Goal: Task Accomplishment & Management: Manage account settings

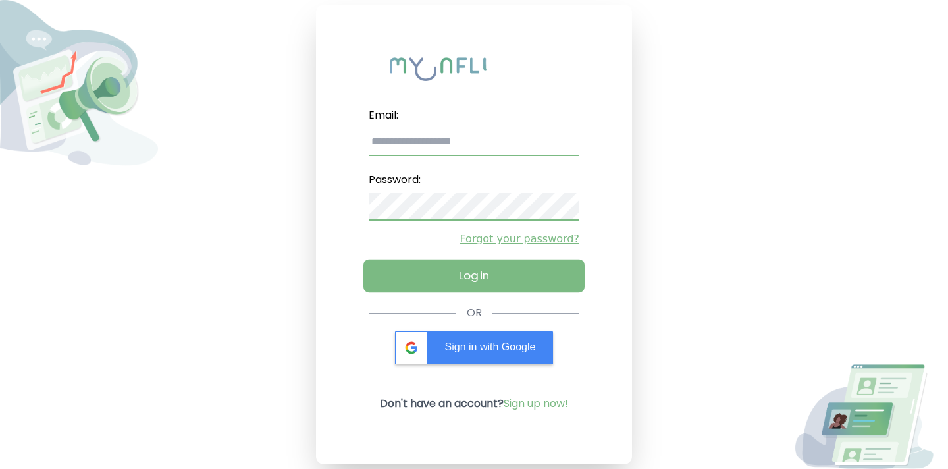
type input "**********"
click at [496, 273] on button "Log in" at bounding box center [474, 276] width 221 height 33
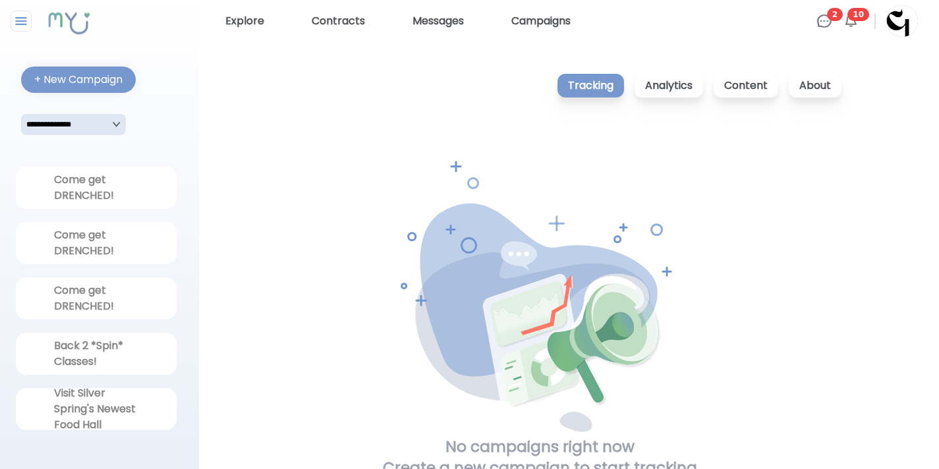
click at [828, 21] on img at bounding box center [824, 21] width 16 height 16
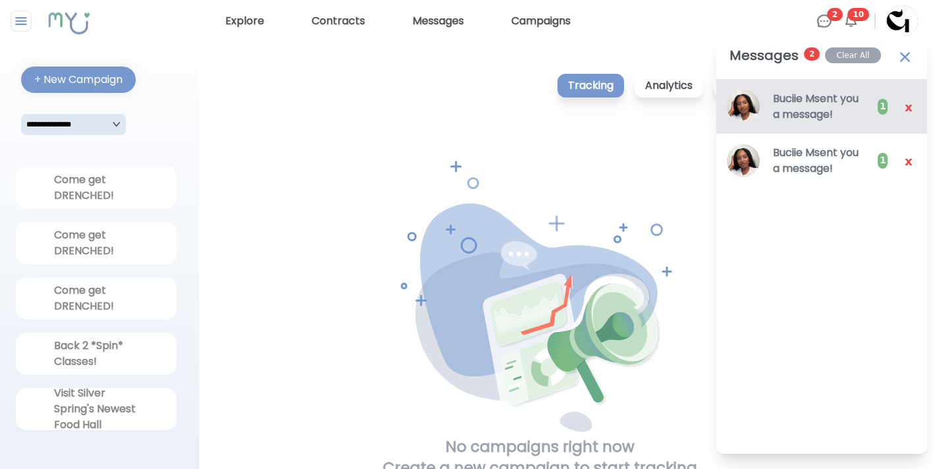
click at [830, 104] on h3 "Buciie M sent you a message!" at bounding box center [819, 107] width 92 height 32
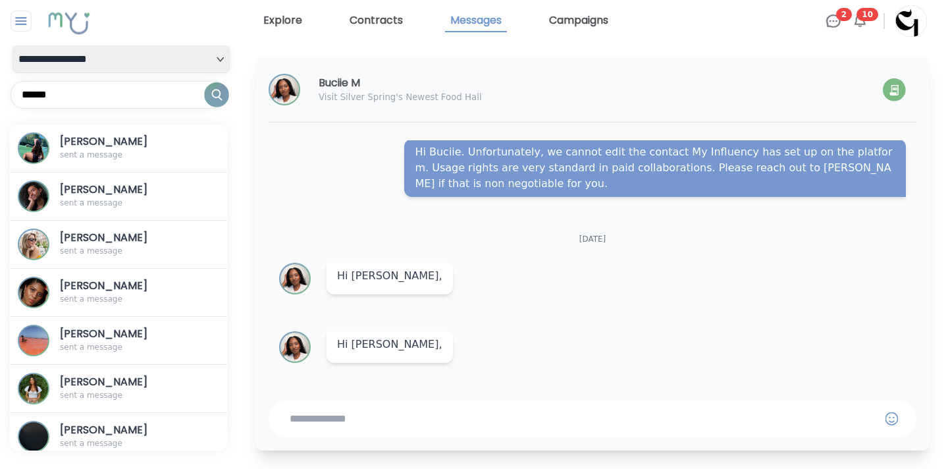
scroll to position [375, 0]
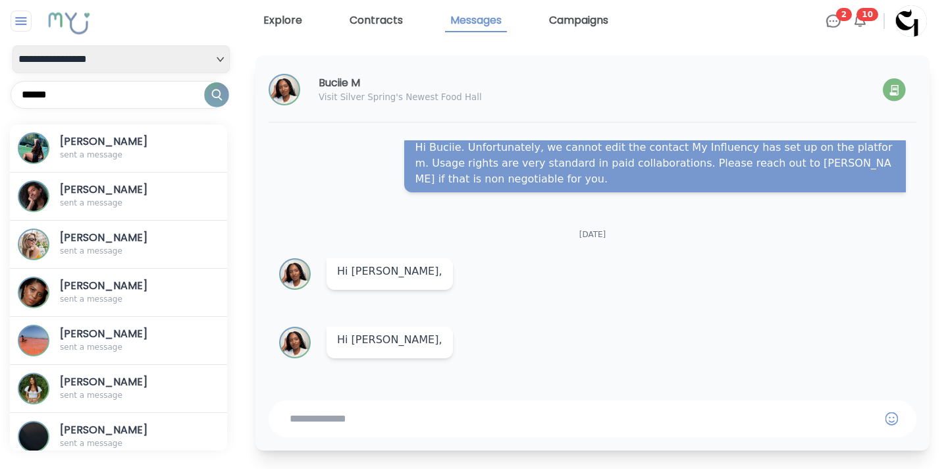
click at [480, 417] on textarea at bounding box center [583, 419] width 586 height 16
type textarea "*"
type textarea "***"
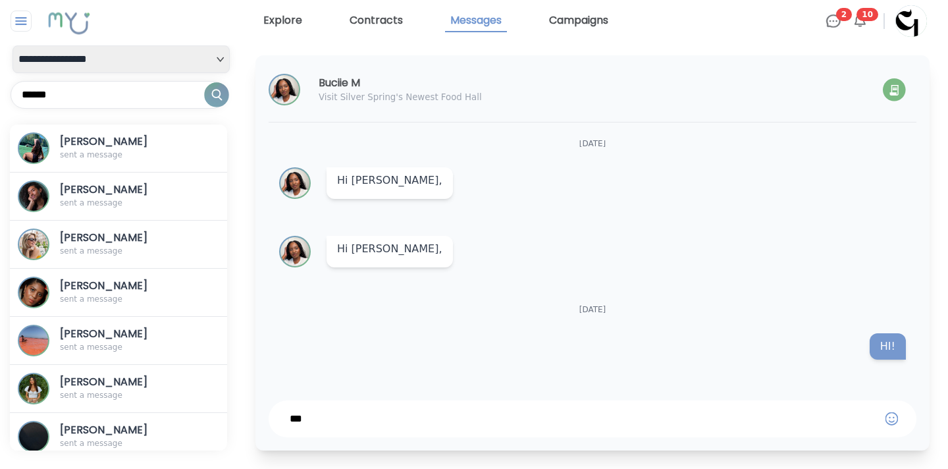
scroll to position [467, 0]
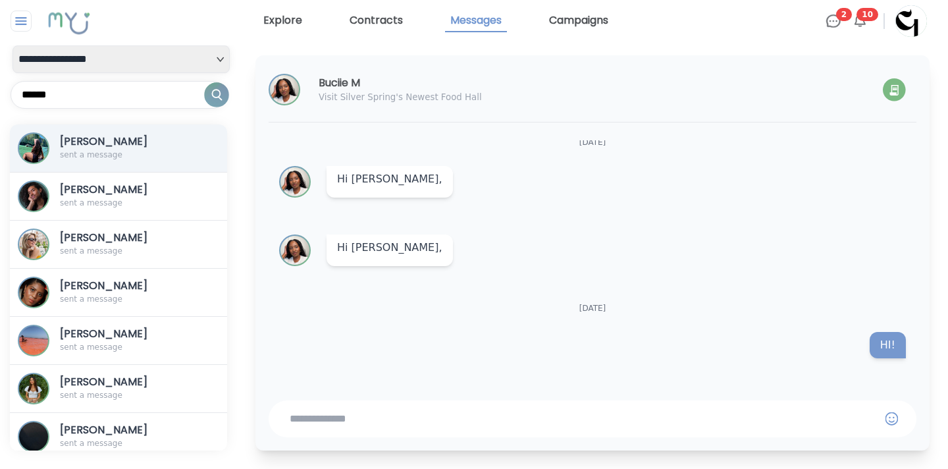
click at [160, 140] on button "Itua Okojie sent a message" at bounding box center [118, 148] width 217 height 48
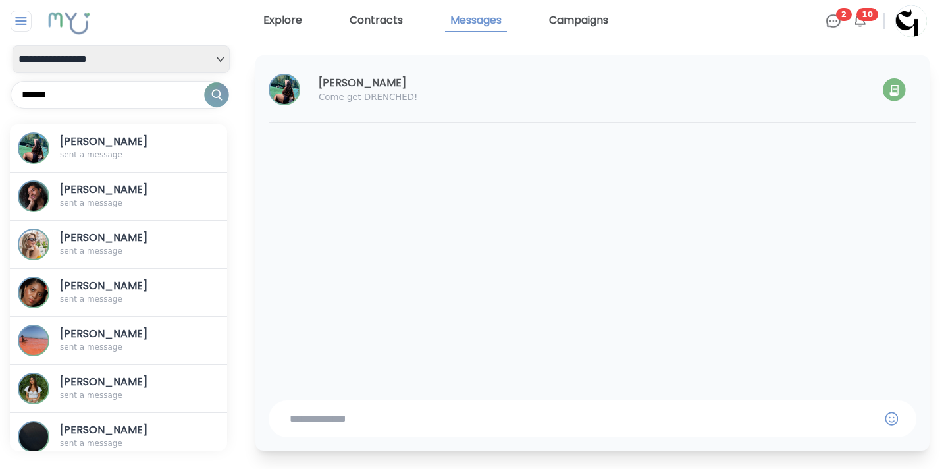
click at [863, 21] on img at bounding box center [860, 21] width 16 height 16
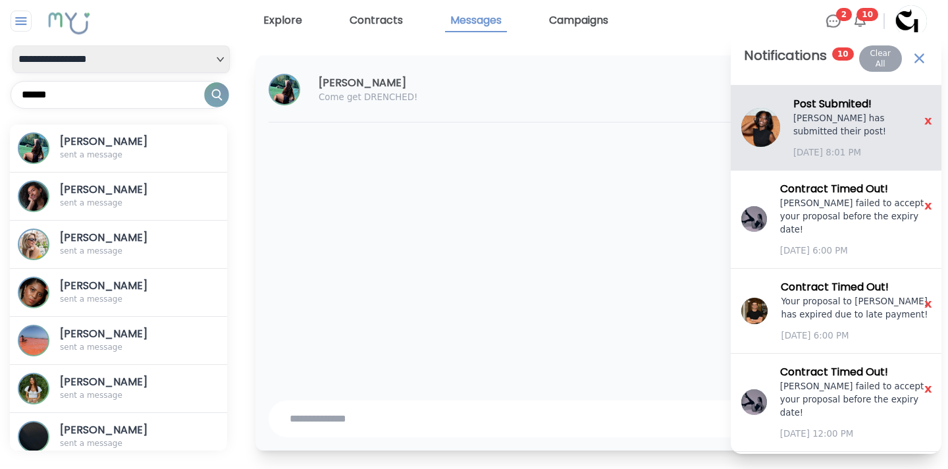
click at [848, 144] on div "Post Submited ! Saffie Koroma has submitted their post! September 29 8:01 PM" at bounding box center [863, 127] width 138 height 63
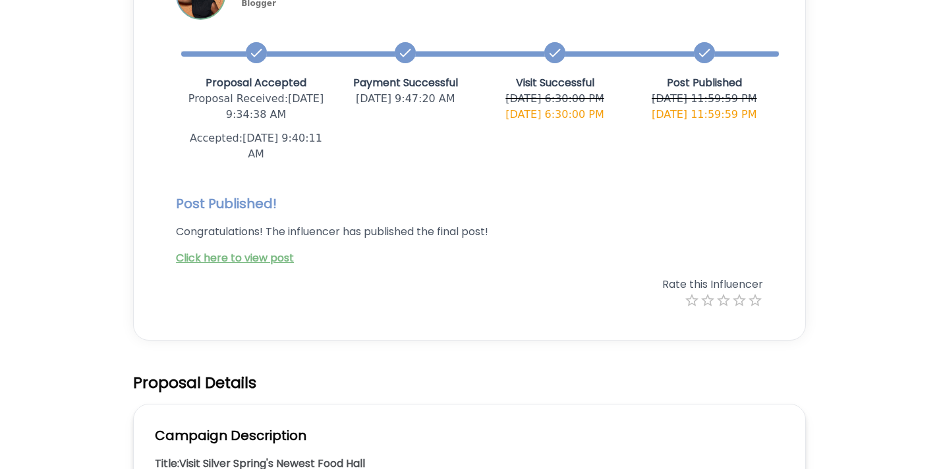
scroll to position [279, 0]
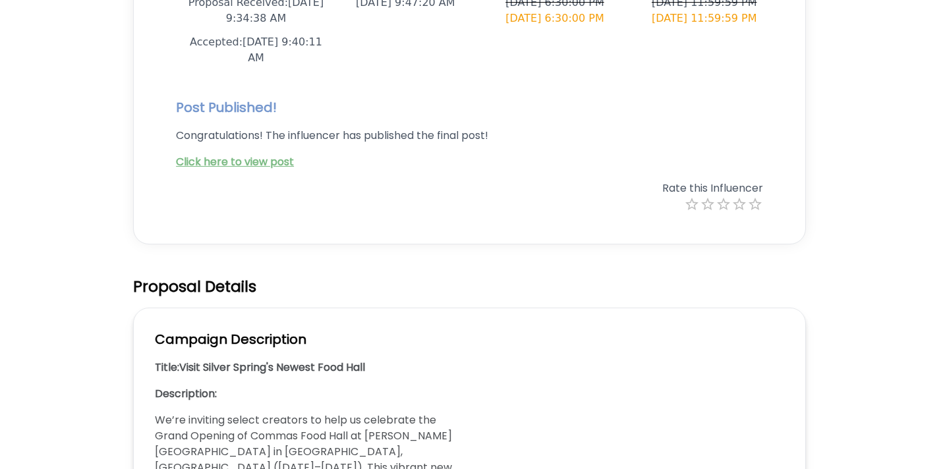
click at [269, 161] on link "Click here to view post" at bounding box center [235, 161] width 118 height 15
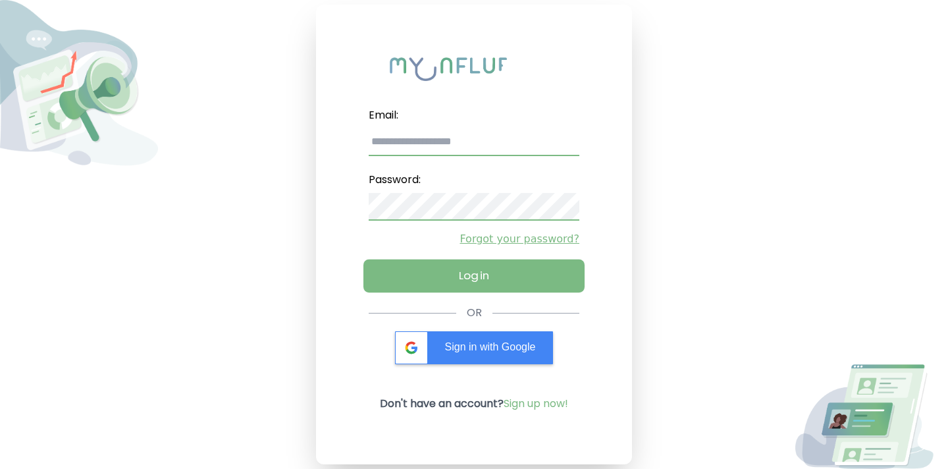
type input "**********"
click at [500, 273] on button "Log in" at bounding box center [474, 276] width 221 height 33
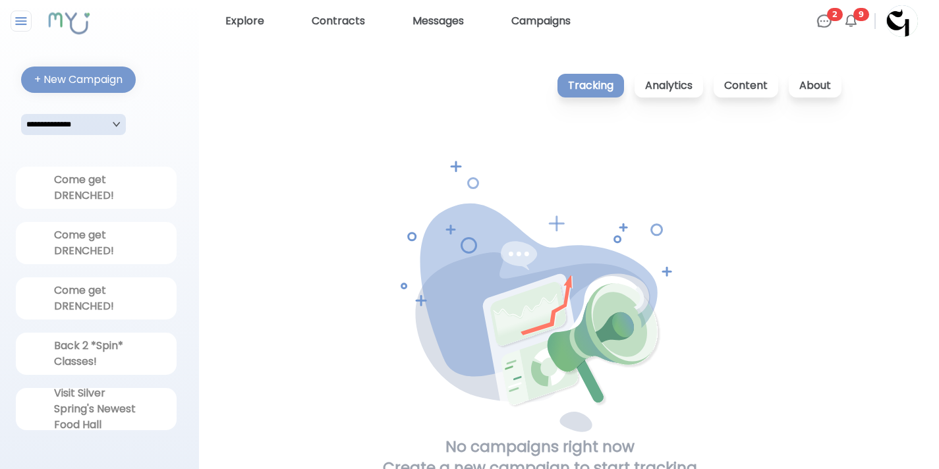
click at [852, 17] on img at bounding box center [850, 21] width 16 height 16
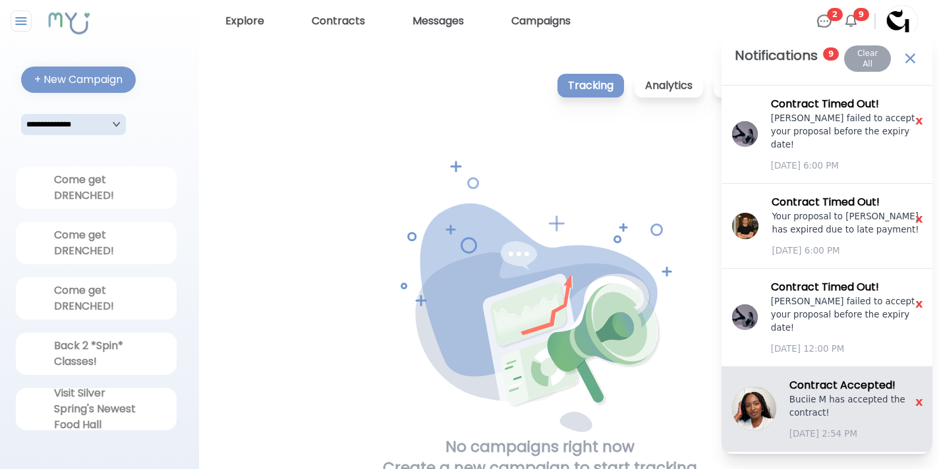
click at [851, 385] on h3 "Contract Accepted !" at bounding box center [855, 385] width 132 height 16
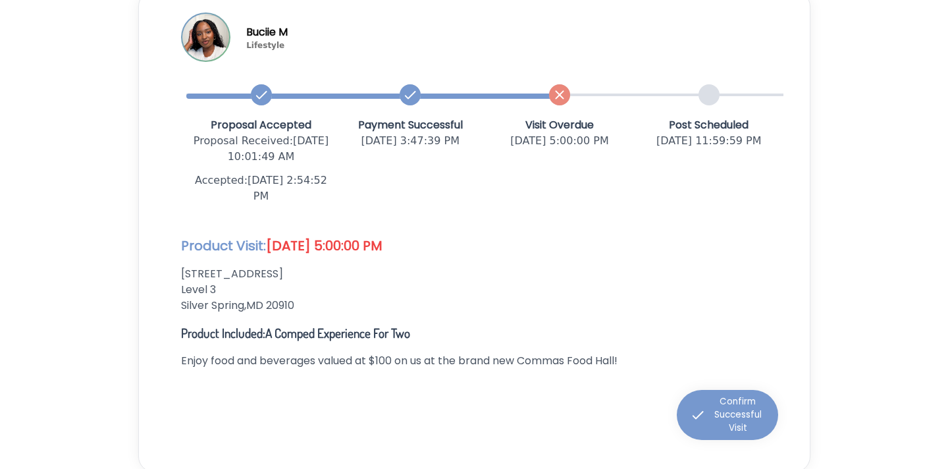
scroll to position [155, 0]
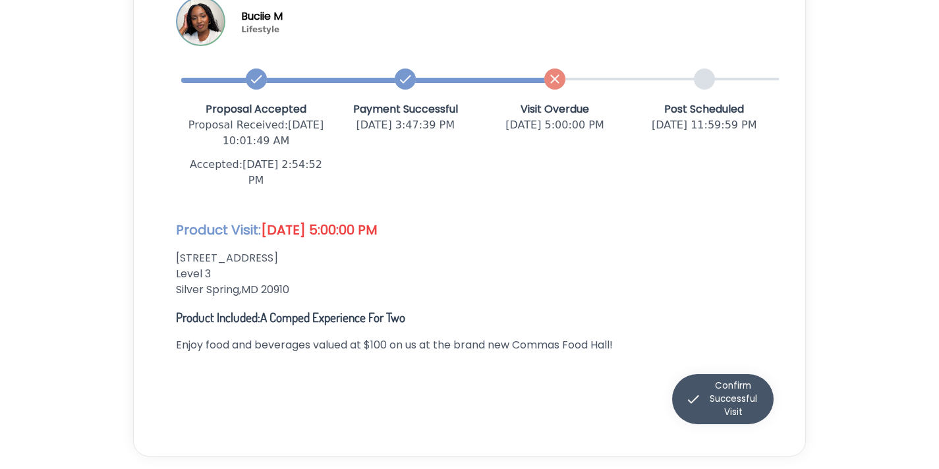
click at [723, 402] on div "Confirm Successful Visit" at bounding box center [722, 399] width 75 height 40
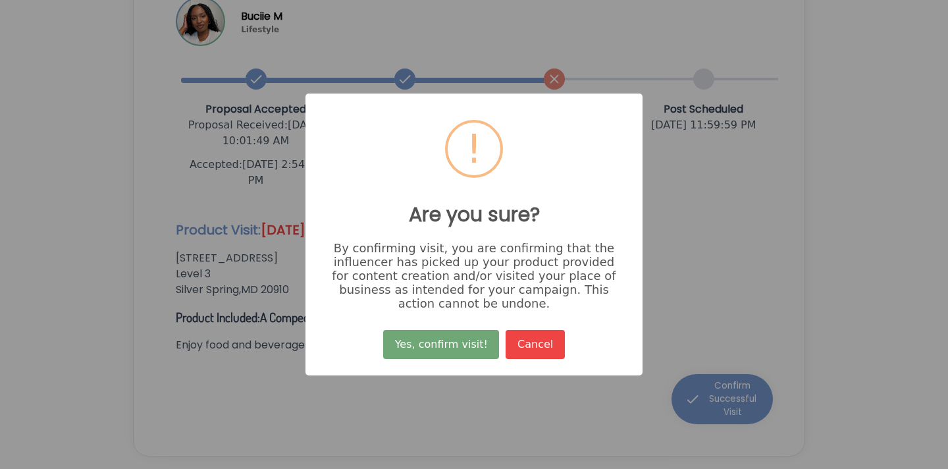
click at [468, 345] on button "Yes, confirm visit!" at bounding box center [441, 344] width 116 height 29
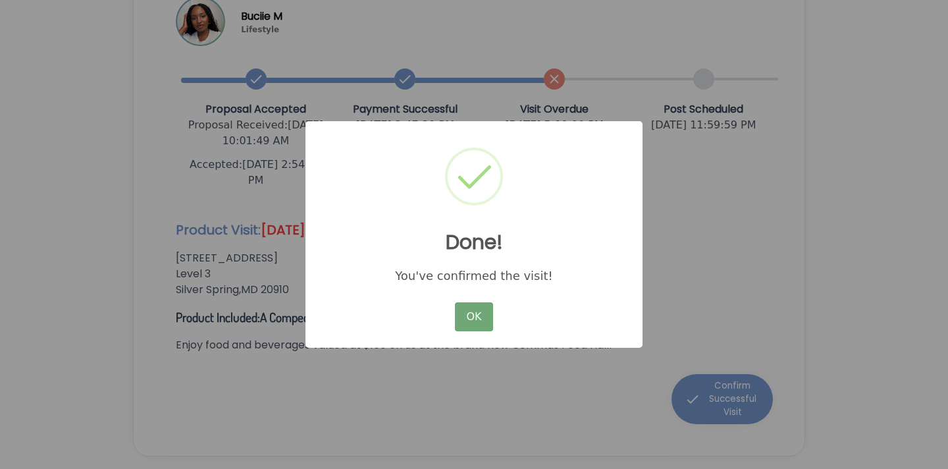
click at [476, 319] on button "OK" at bounding box center [474, 316] width 38 height 29
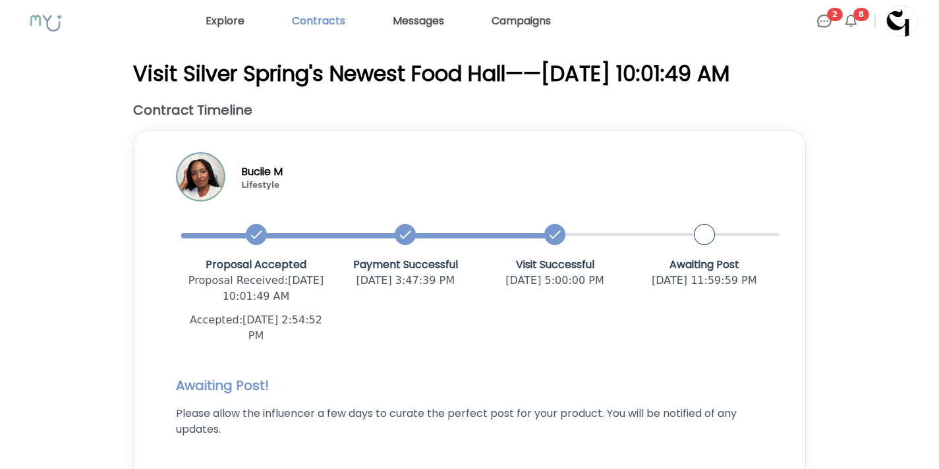
click at [332, 18] on link "Contracts" at bounding box center [319, 21] width 64 height 21
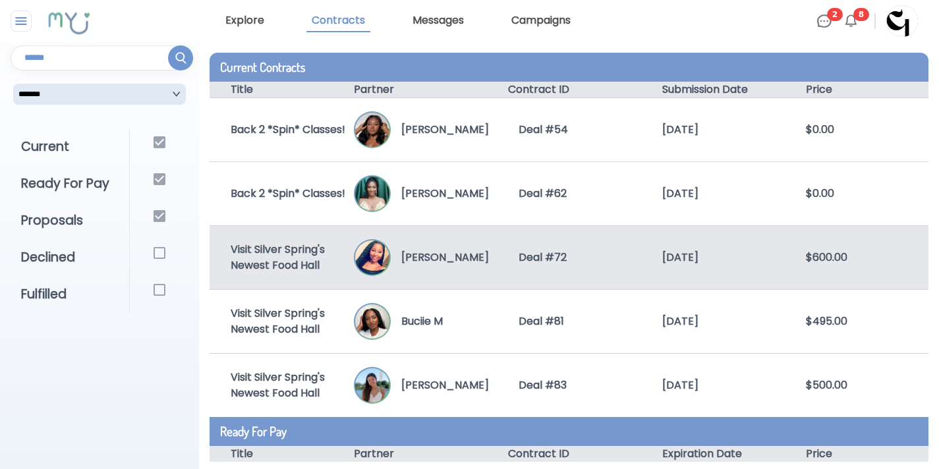
click at [481, 254] on p "[PERSON_NAME]" at bounding box center [440, 258] width 98 height 16
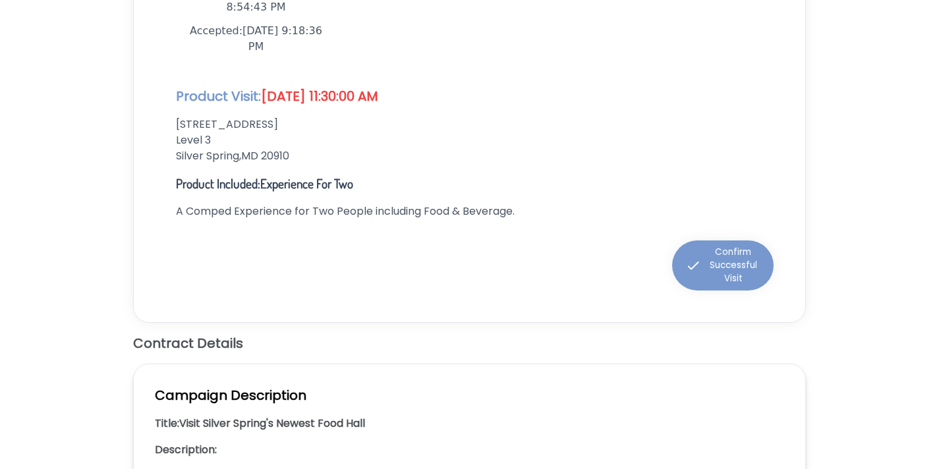
scroll to position [310, 0]
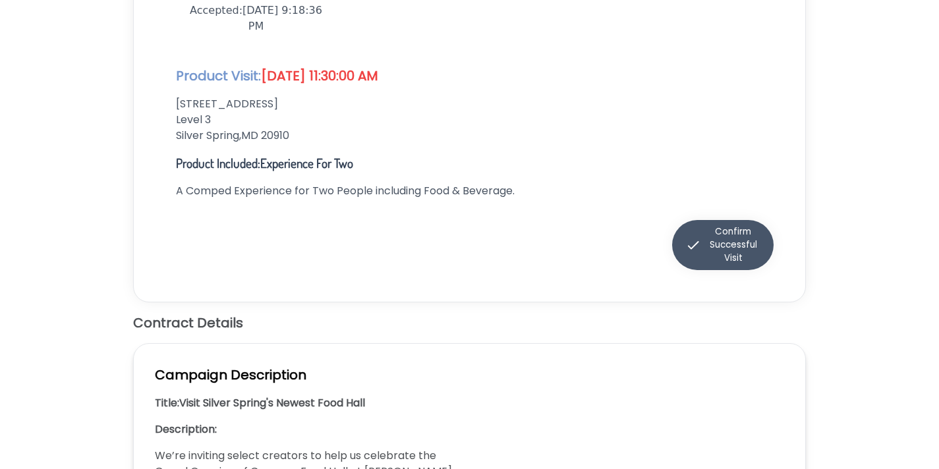
click at [687, 256] on div "Confirm Successful Visit" at bounding box center [722, 245] width 75 height 40
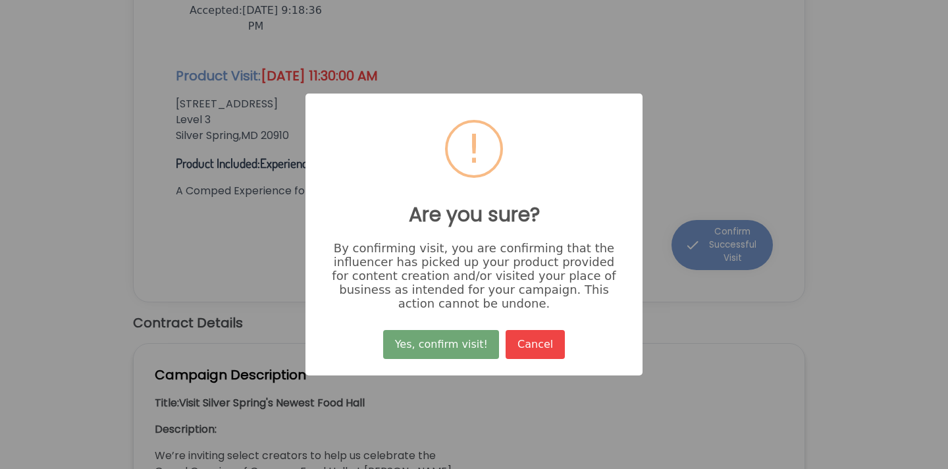
click at [470, 343] on button "Yes, confirm visit!" at bounding box center [441, 344] width 116 height 29
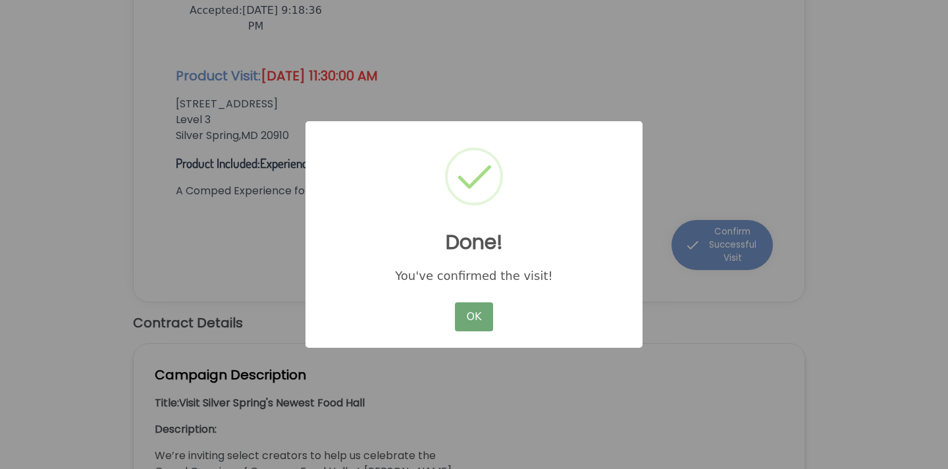
click at [485, 325] on button "OK" at bounding box center [474, 316] width 38 height 29
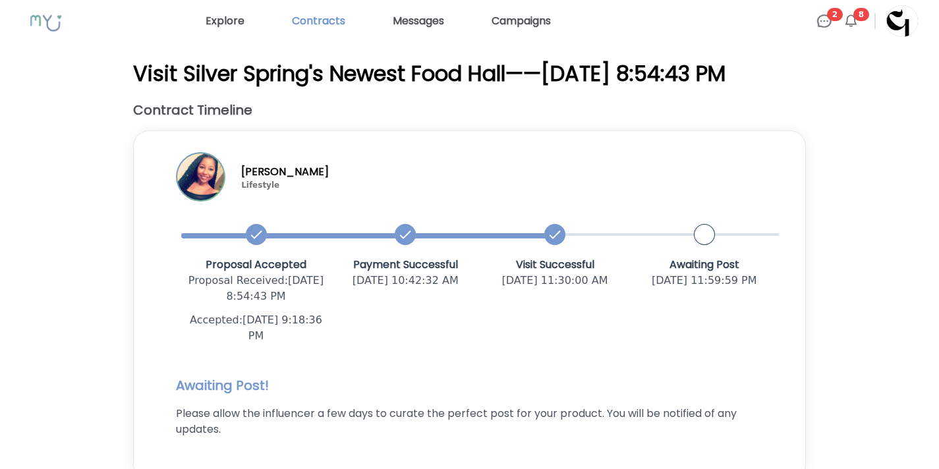
click at [329, 23] on link "Contracts" at bounding box center [319, 21] width 64 height 21
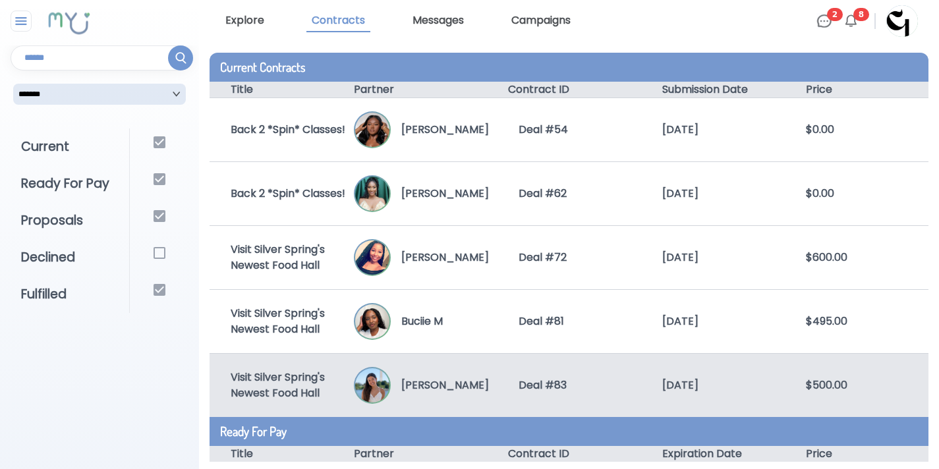
click at [447, 367] on div "[PERSON_NAME]" at bounding box center [426, 385] width 144 height 37
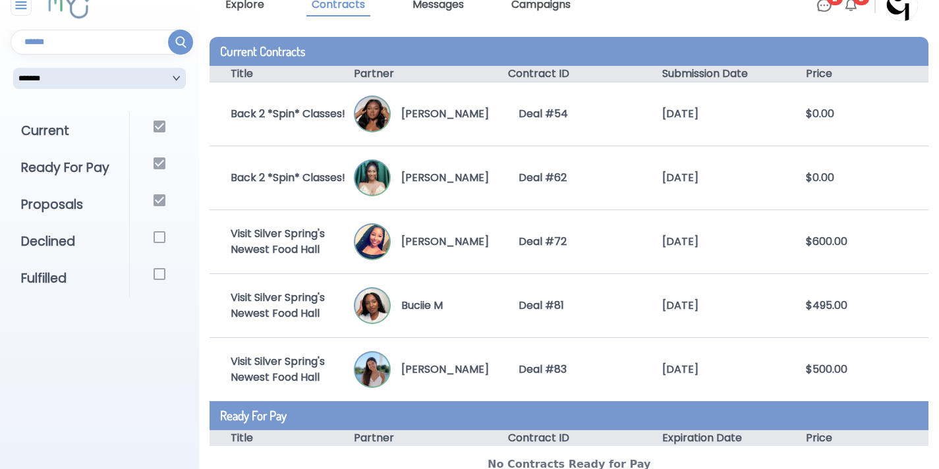
scroll to position [16, 0]
